Goal: Task Accomplishment & Management: Manage account settings

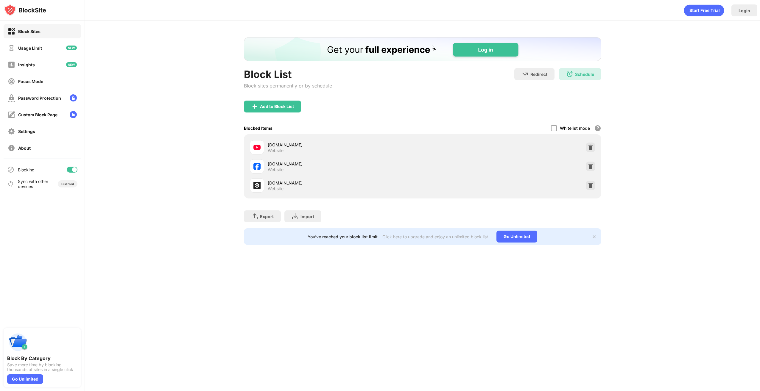
click at [76, 170] on div at bounding box center [74, 169] width 5 height 5
